Goal: Go to known website: Access a specific website the user already knows

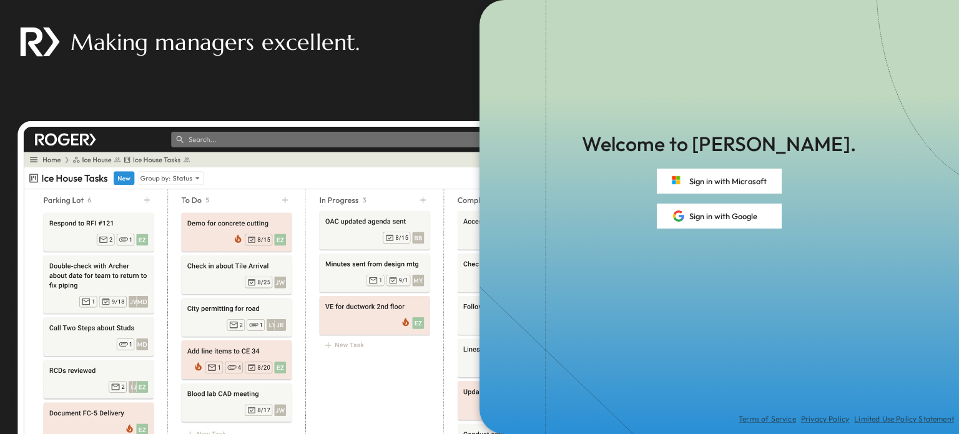
click at [397, 99] on div "Making managers excellent." at bounding box center [239, 230] width 479 height 461
click at [718, 184] on button "Sign in with Microsoft" at bounding box center [719, 181] width 125 height 25
click at [359, 99] on div "Making managers excellent." at bounding box center [239, 230] width 479 height 461
click at [366, 92] on div "Making managers excellent." at bounding box center [239, 230] width 479 height 461
